Goal: Information Seeking & Learning: Understand process/instructions

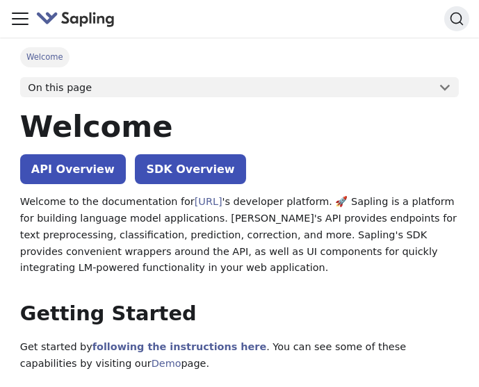
click at [75, 89] on button "On this page" at bounding box center [239, 87] width 439 height 21
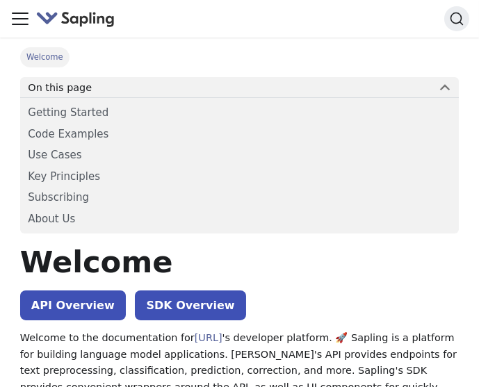
click at [75, 89] on button "On this page" at bounding box center [239, 87] width 439 height 21
